Goal: Information Seeking & Learning: Learn about a topic

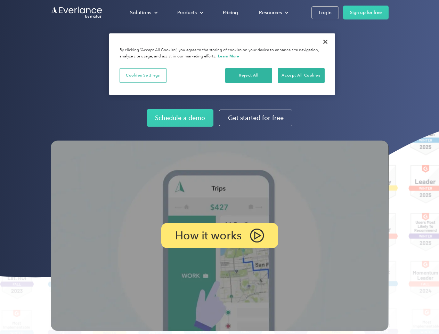
click at [219, 167] on img at bounding box center [220, 236] width 338 height 190
click at [144, 13] on div "Solutions" at bounding box center [140, 12] width 21 height 9
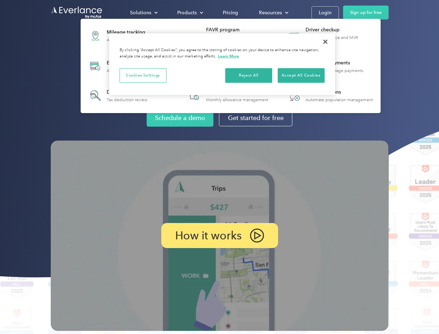
click at [190, 13] on div "Products" at bounding box center [186, 12] width 19 height 9
click at [273, 13] on div "Resources" at bounding box center [270, 12] width 23 height 9
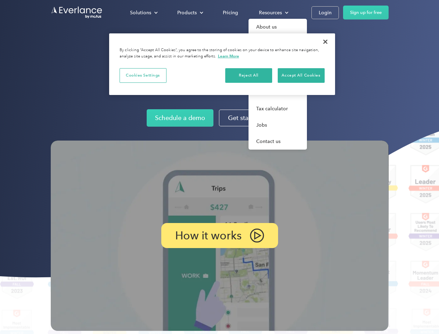
click at [219, 235] on p "How it works" at bounding box center [208, 235] width 66 height 8
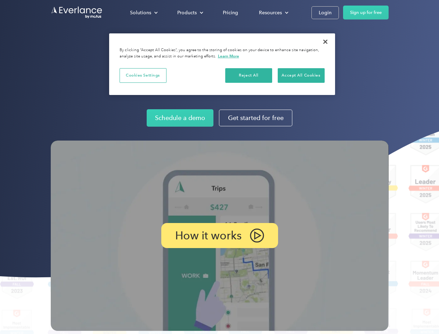
click at [143, 75] on button "Cookies Settings" at bounding box center [143, 75] width 47 height 15
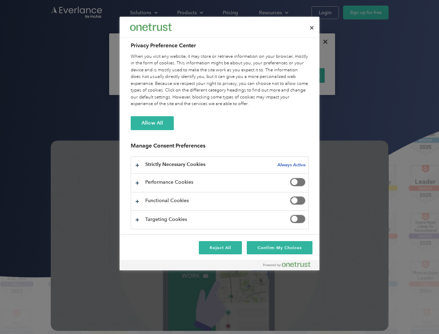
click at [249, 75] on div "When you visit any website, it may store or retrieve information on your browse…" at bounding box center [220, 80] width 178 height 54
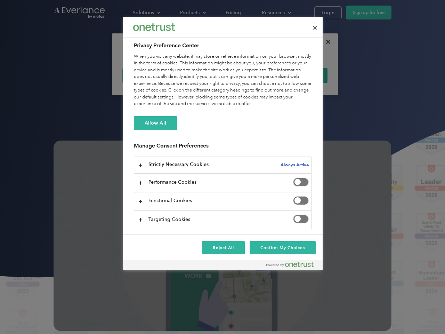
click at [301, 75] on div "When you visit any website, it may store or retrieve information on your browse…" at bounding box center [223, 80] width 178 height 54
click at [326, 42] on div at bounding box center [222, 167] width 445 height 334
